Goal: Information Seeking & Learning: Learn about a topic

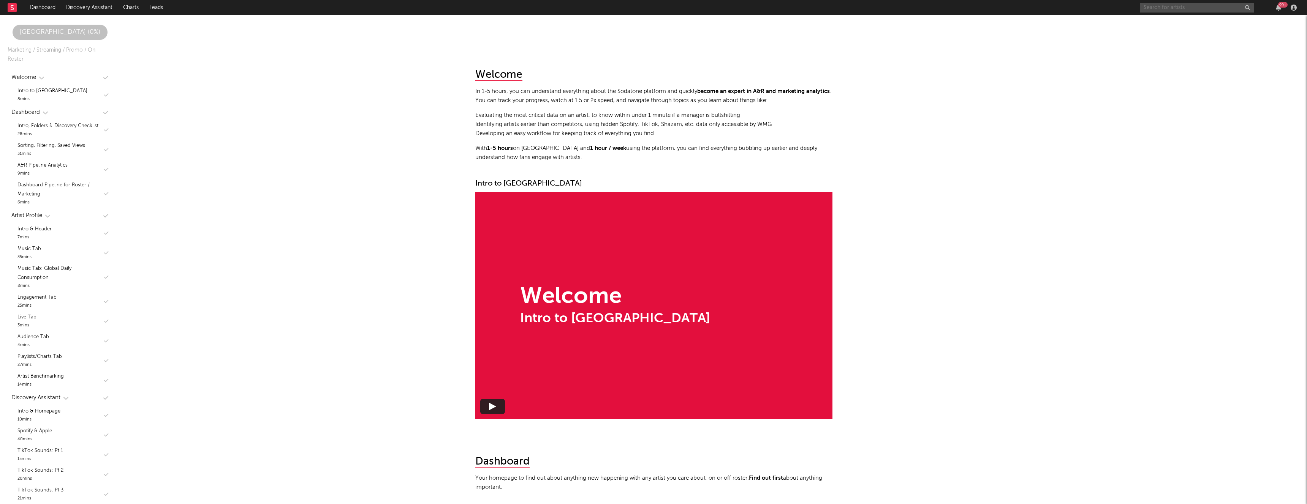
click at [1160, 9] on input "text" at bounding box center [1197, 7] width 114 height 9
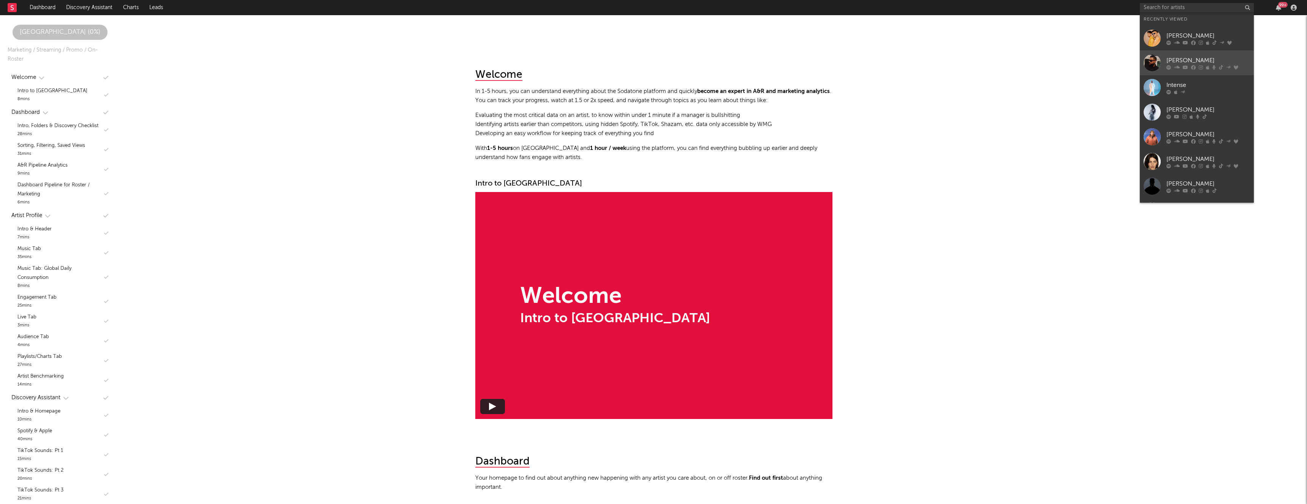
click at [1173, 57] on div "[PERSON_NAME]" at bounding box center [1208, 60] width 84 height 9
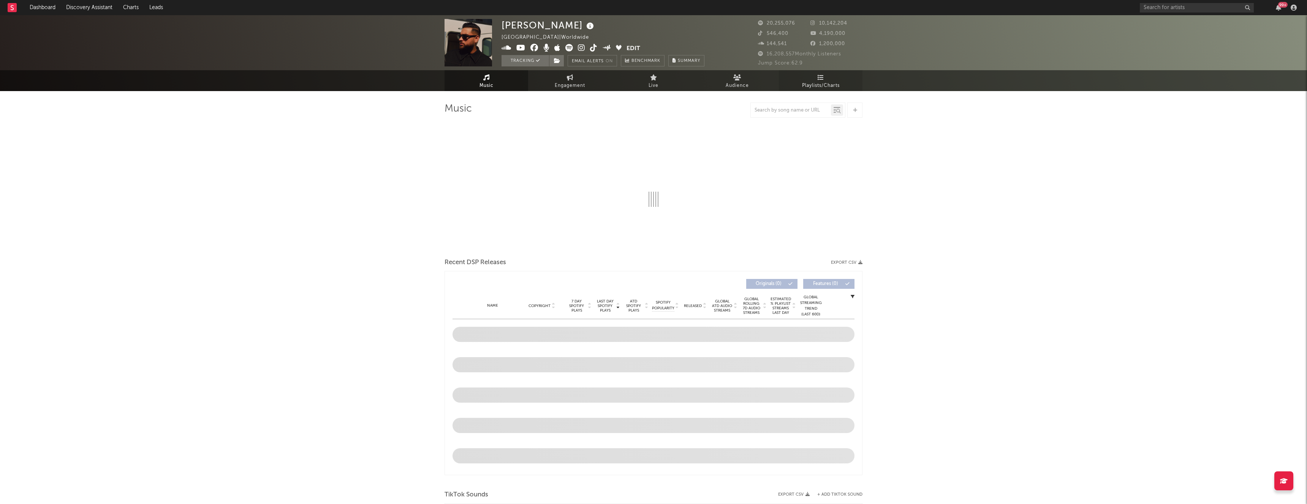
click at [829, 82] on span "Playlists/Charts" at bounding box center [821, 85] width 38 height 9
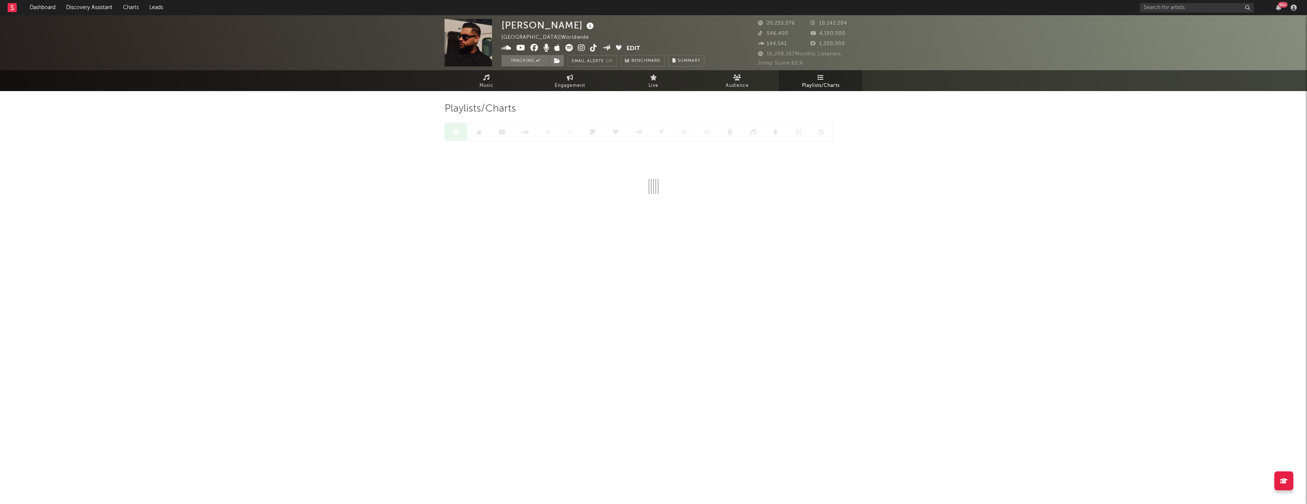
click at [829, 81] on span "Playlists/Charts" at bounding box center [821, 85] width 38 height 9
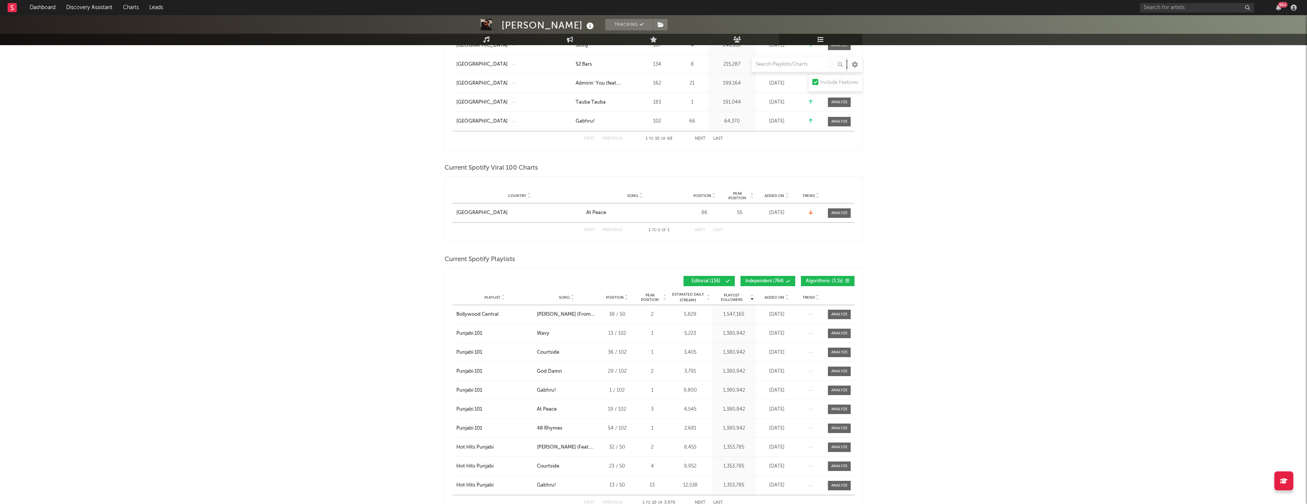
scroll to position [271, 0]
click at [770, 295] on span "Added On" at bounding box center [774, 297] width 20 height 5
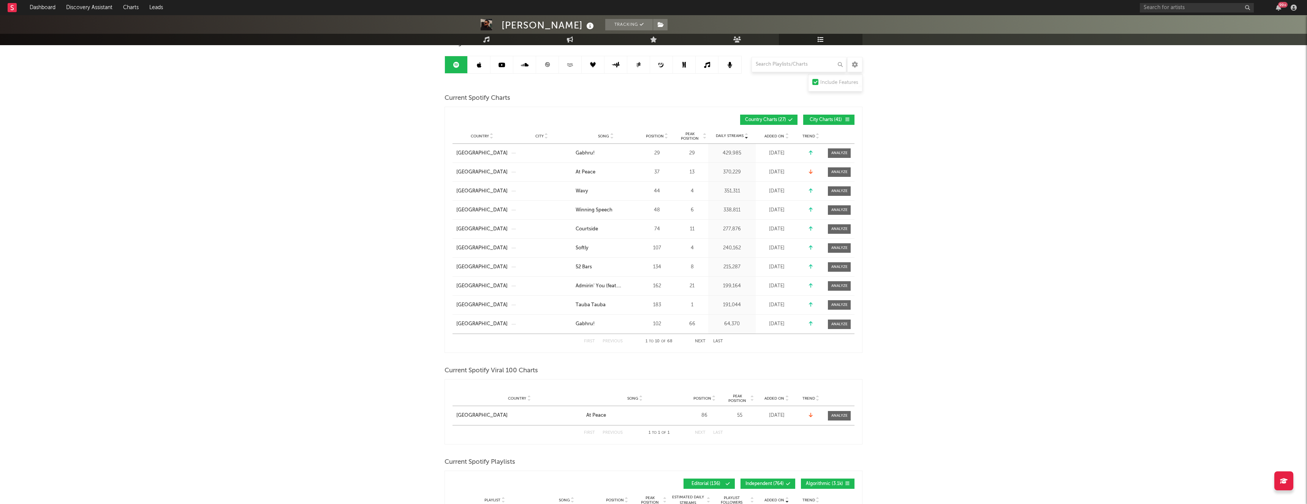
scroll to position [60, 0]
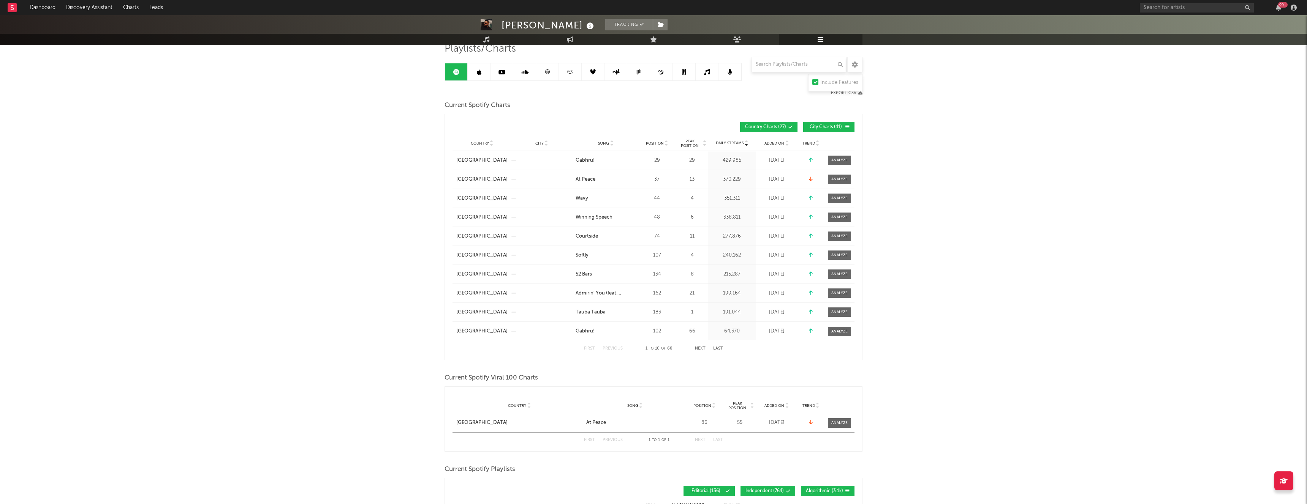
click at [773, 140] on div "Country City Song Position Peak Position Estimated Daily Streams Playlist Follo…" at bounding box center [653, 143] width 402 height 15
click at [773, 141] on div "Added On" at bounding box center [776, 144] width 38 height 6
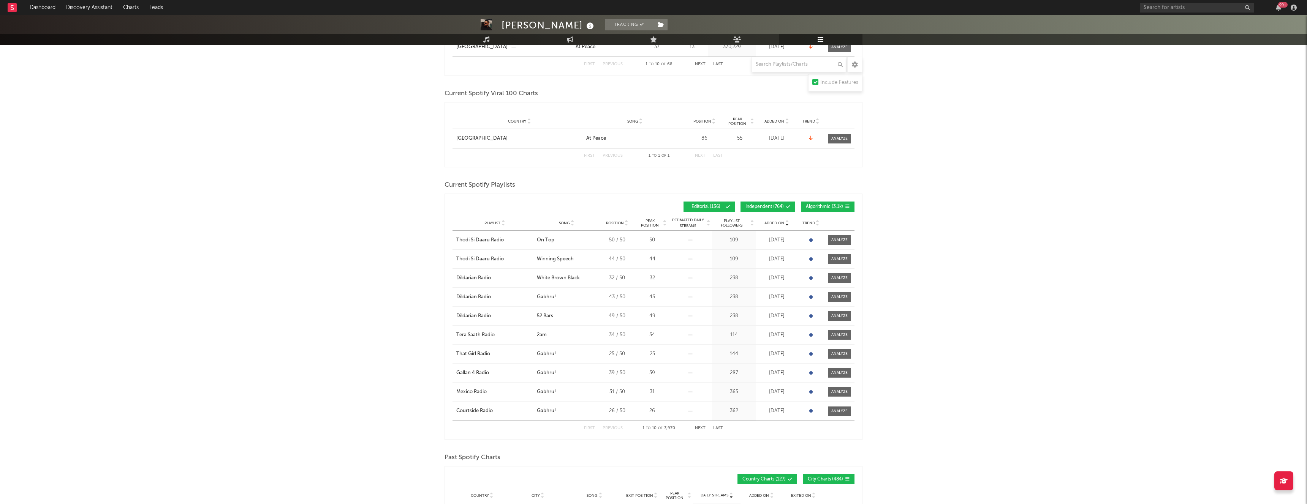
scroll to position [334, 0]
